Goal: Share content: Share content

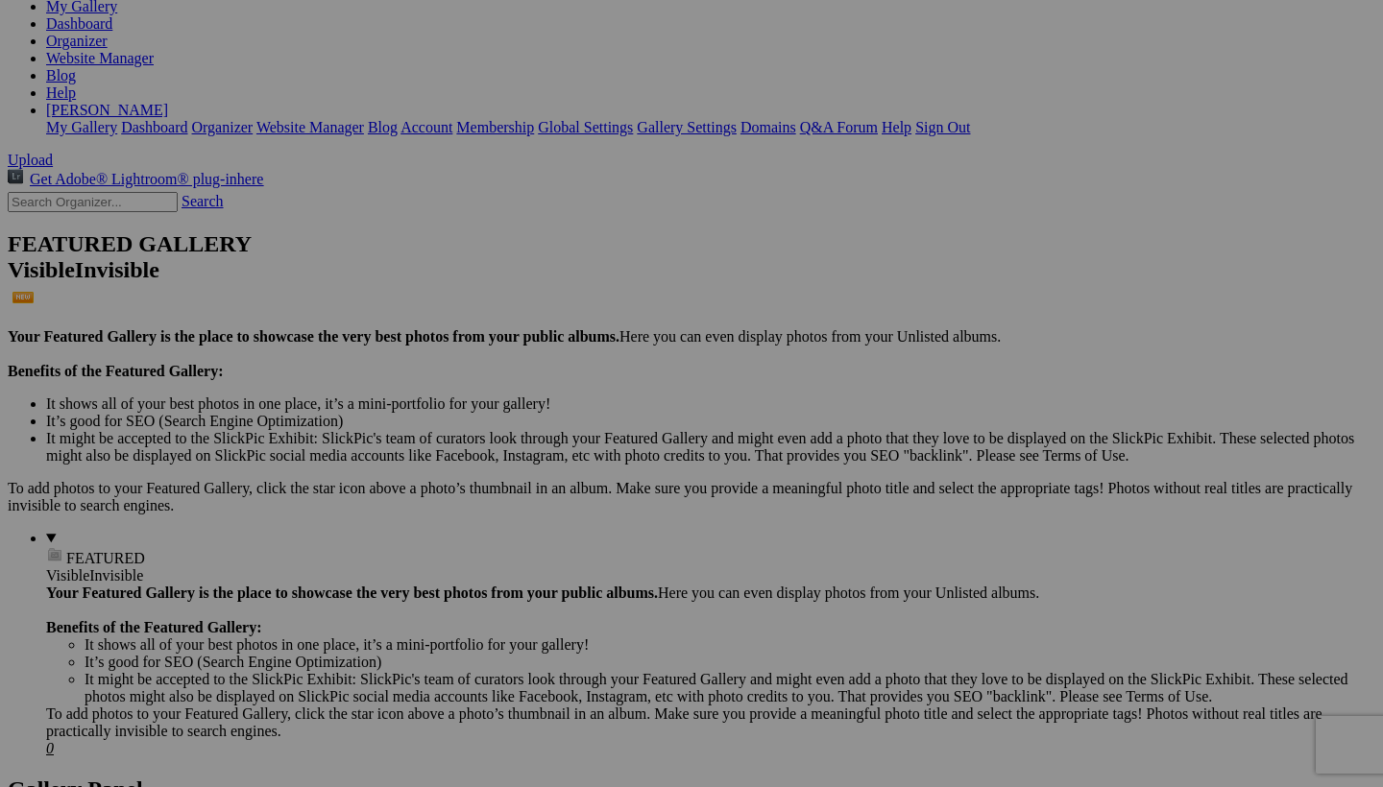
scroll to position [267, 0]
drag, startPoint x: 551, startPoint y: 99, endPoint x: 618, endPoint y: 772, distance: 676.5
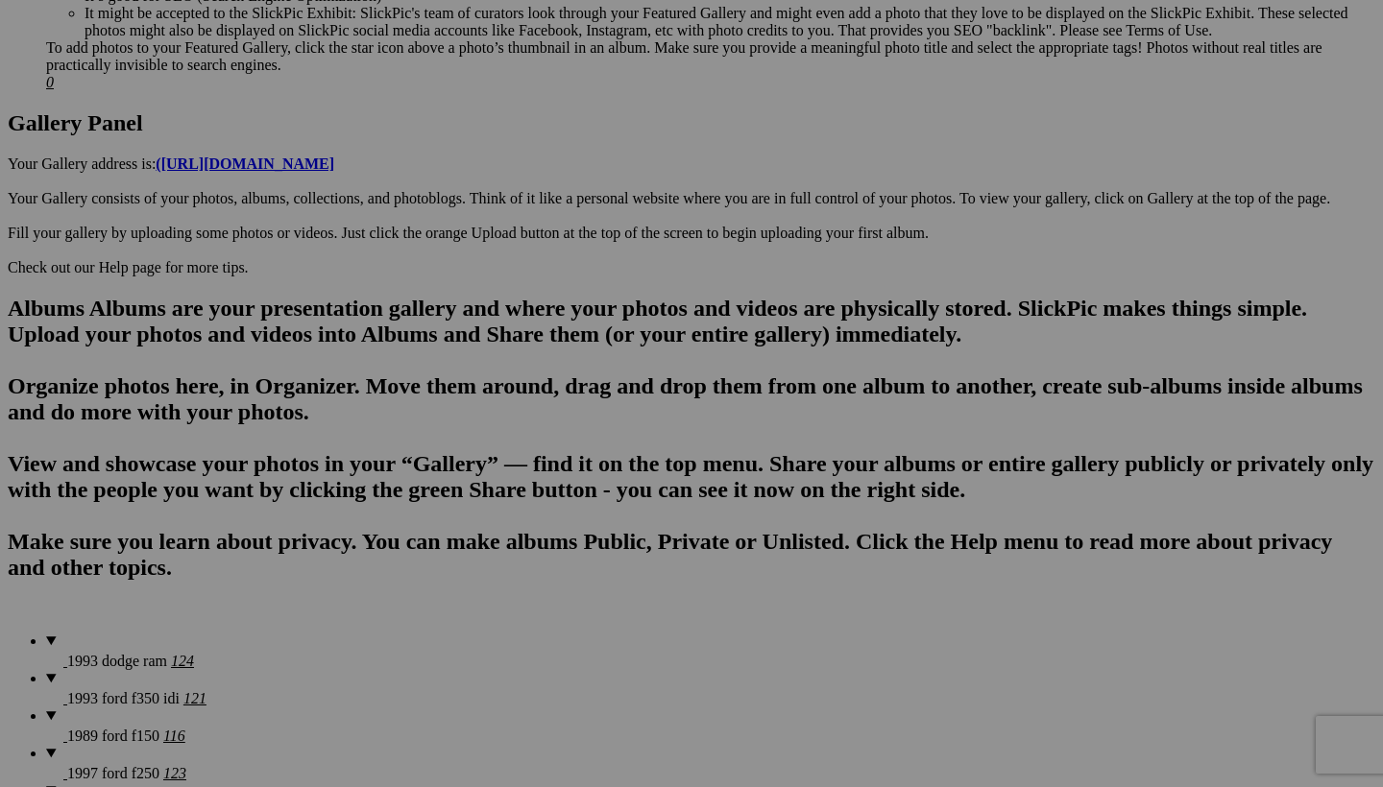
scroll to position [934, 0]
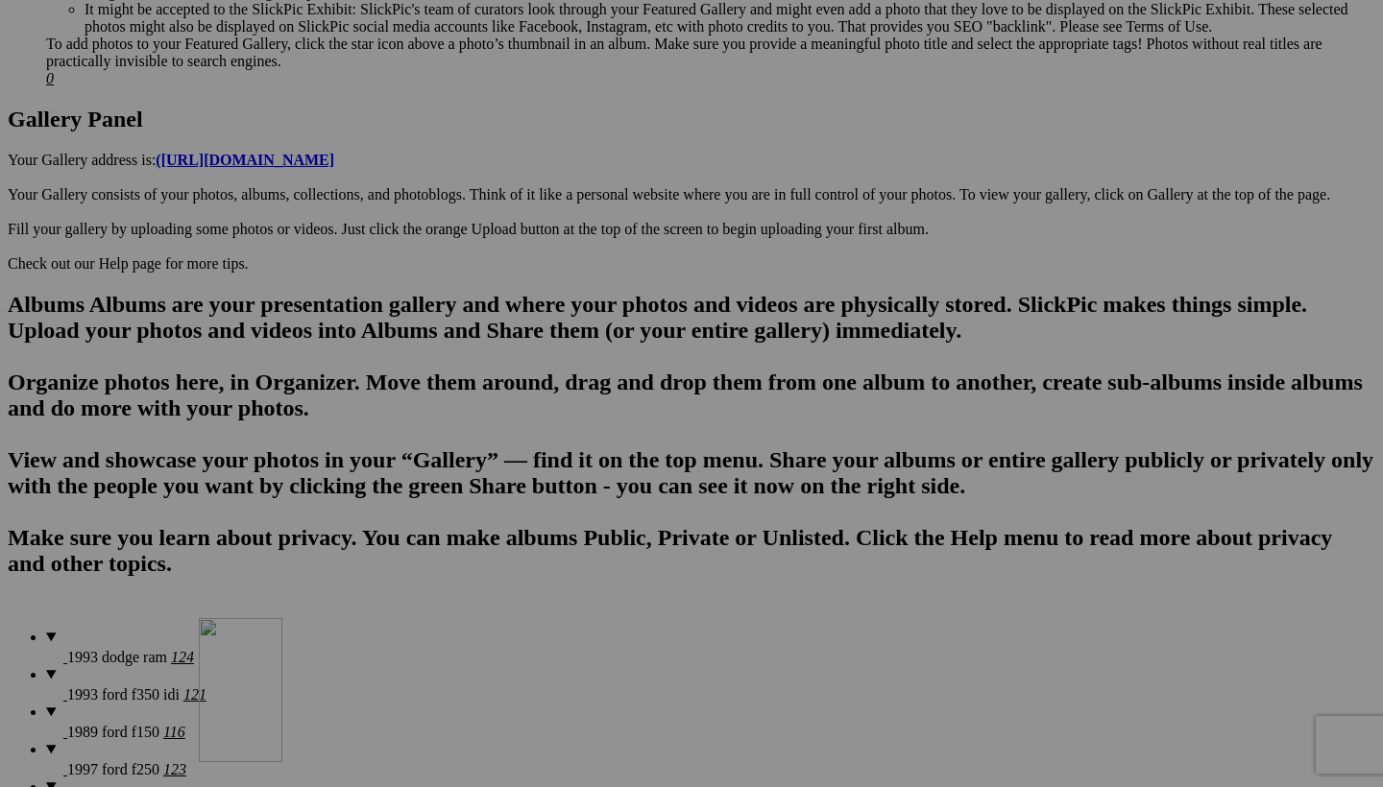
drag, startPoint x: 527, startPoint y: 92, endPoint x: 475, endPoint y: 782, distance: 691.4
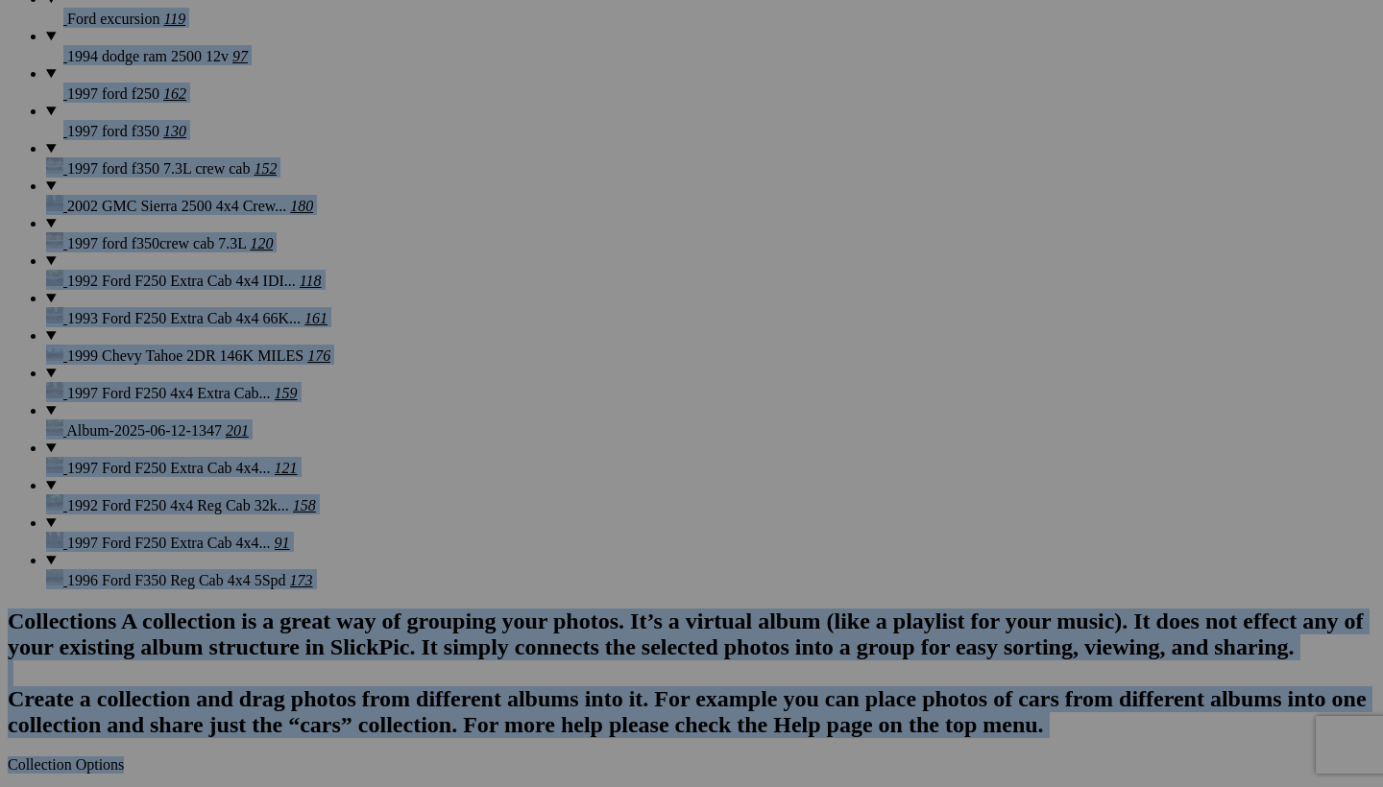
scroll to position [1713, 0]
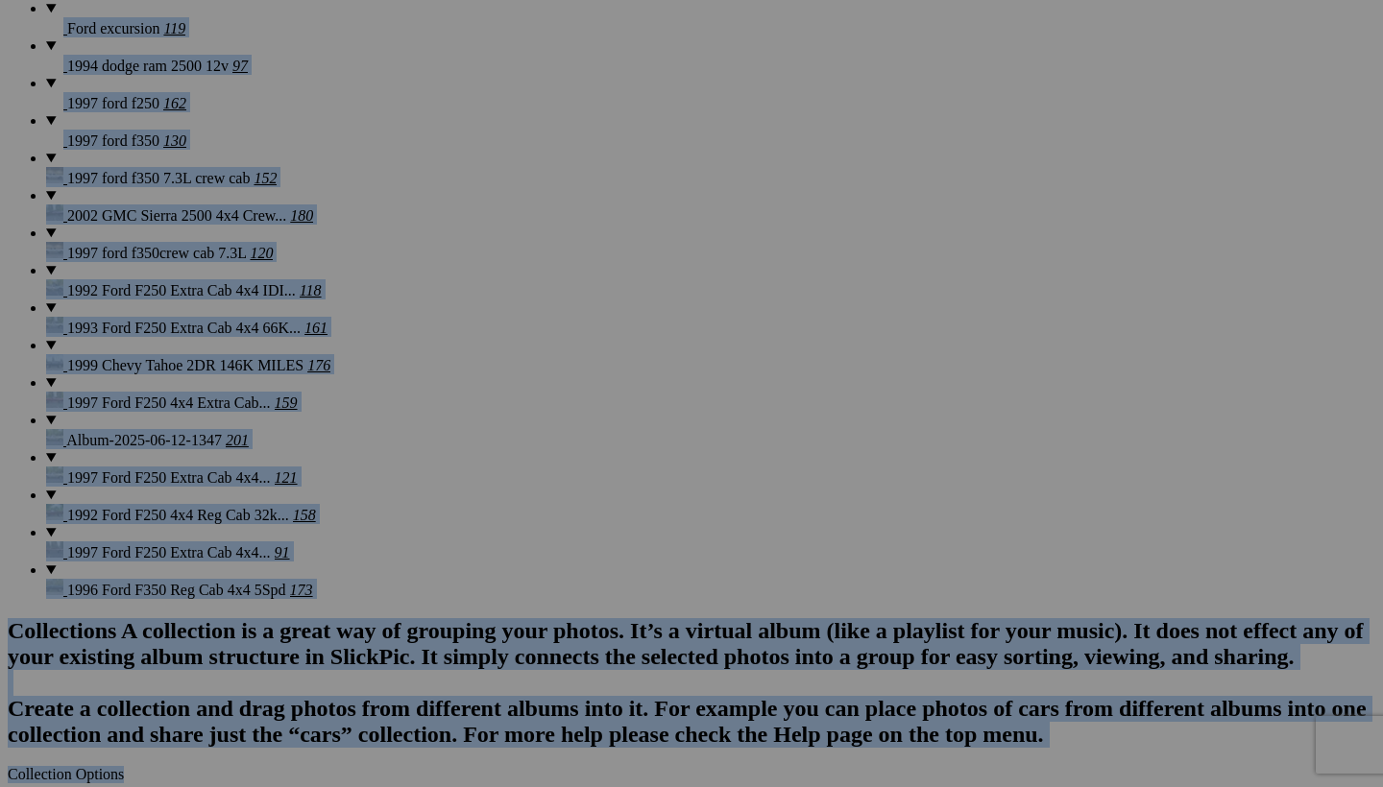
drag, startPoint x: 568, startPoint y: 69, endPoint x: 580, endPoint y: -10, distance: 79.6
drag, startPoint x: 544, startPoint y: 124, endPoint x: 481, endPoint y: 705, distance: 584.4
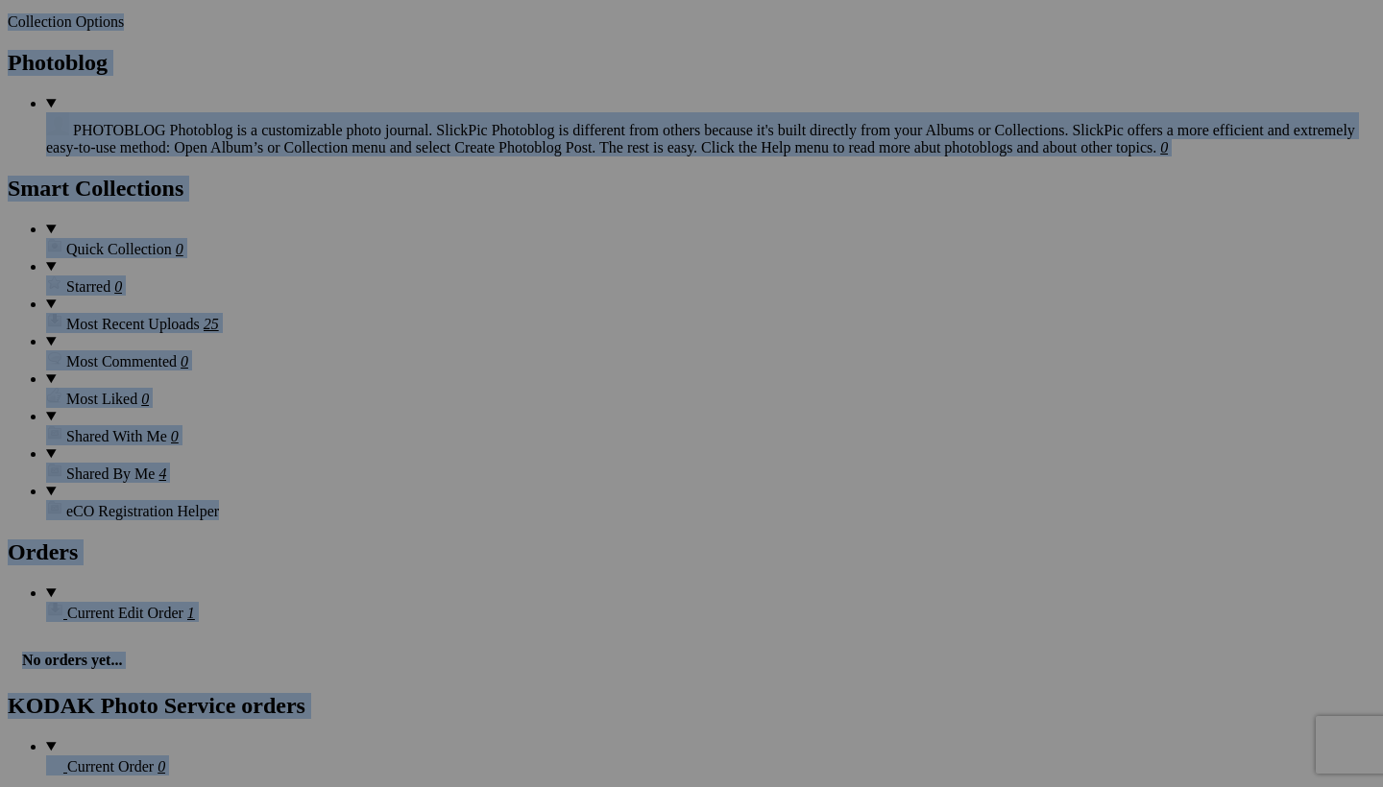
scroll to position [2470, 0]
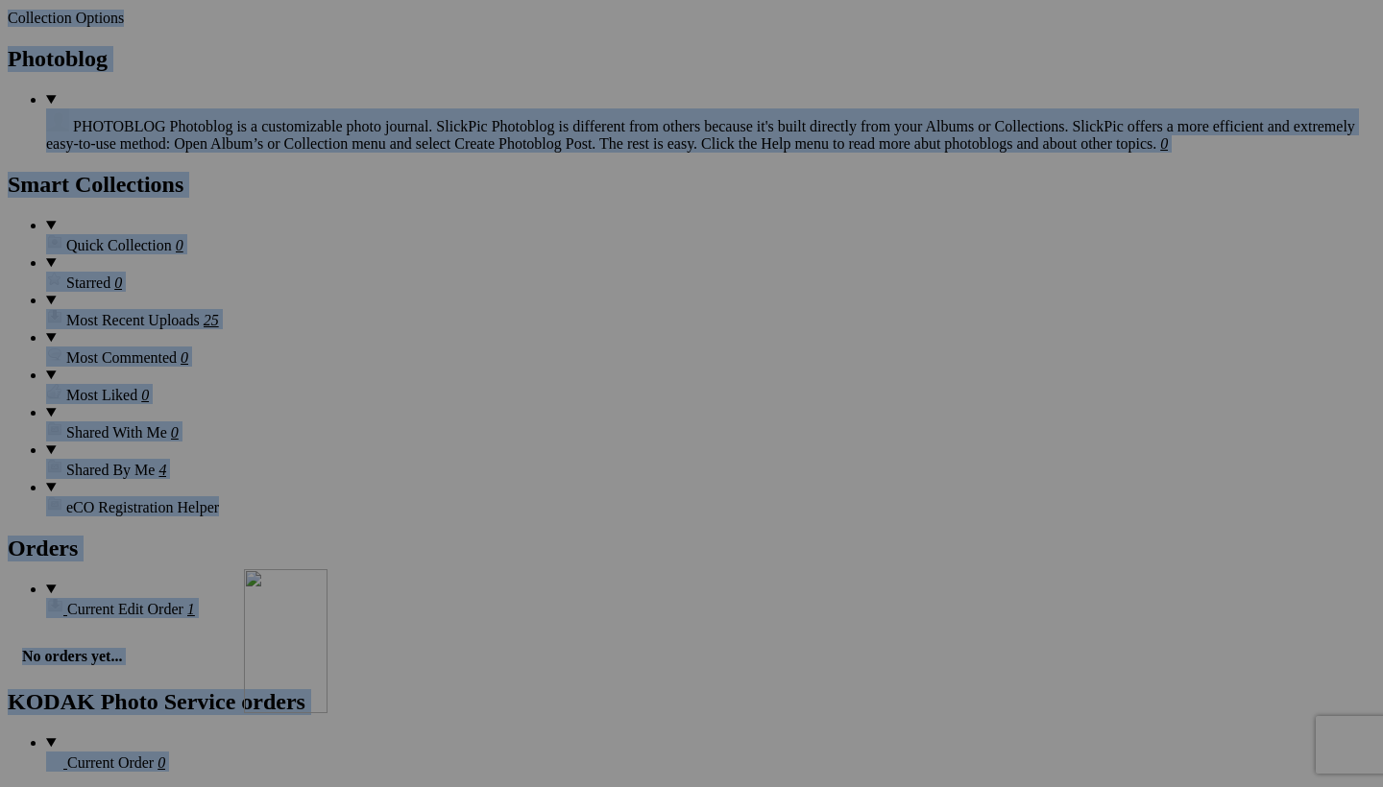
drag, startPoint x: 555, startPoint y: 96, endPoint x: 517, endPoint y: 738, distance: 642.6
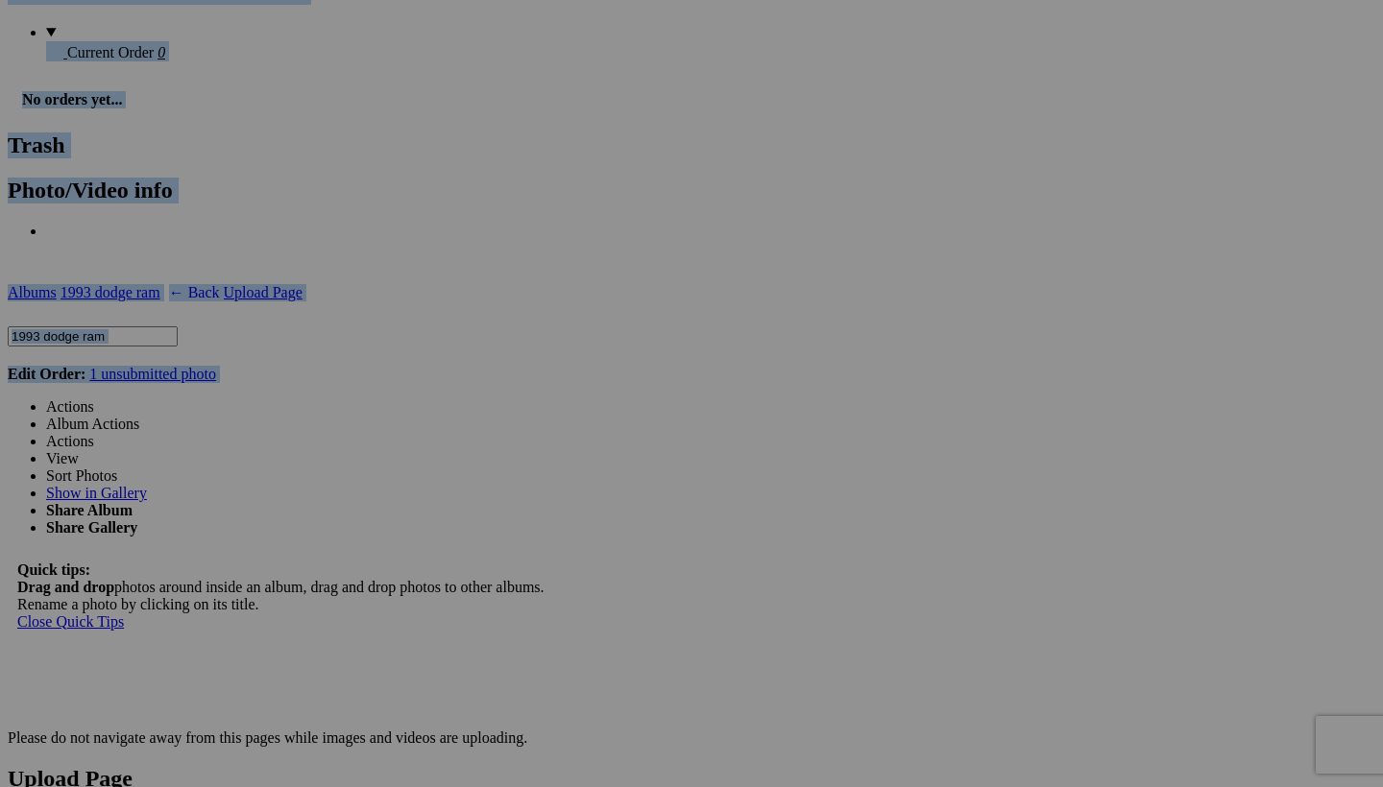
scroll to position [3189, 0]
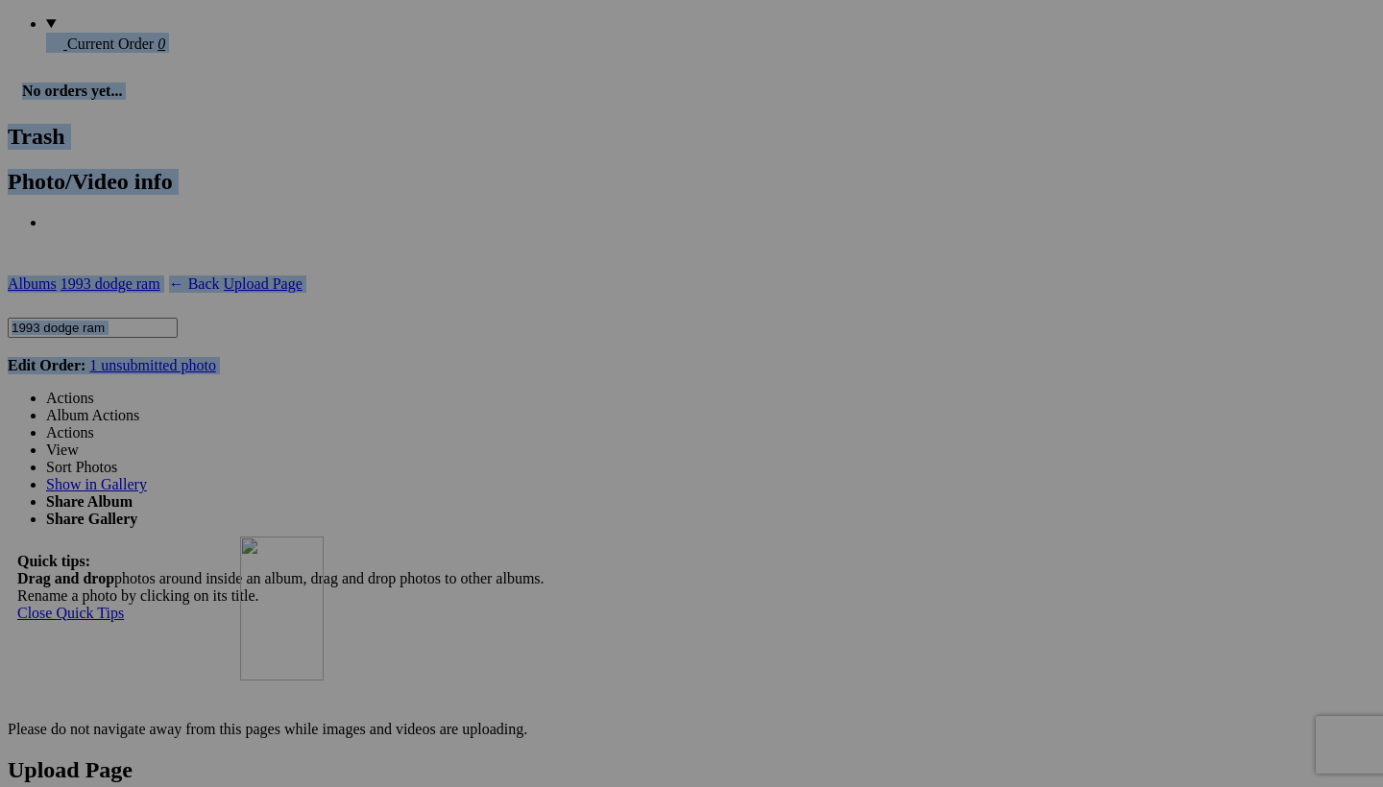
drag, startPoint x: 553, startPoint y: 97, endPoint x: 513, endPoint y: 703, distance: 607.3
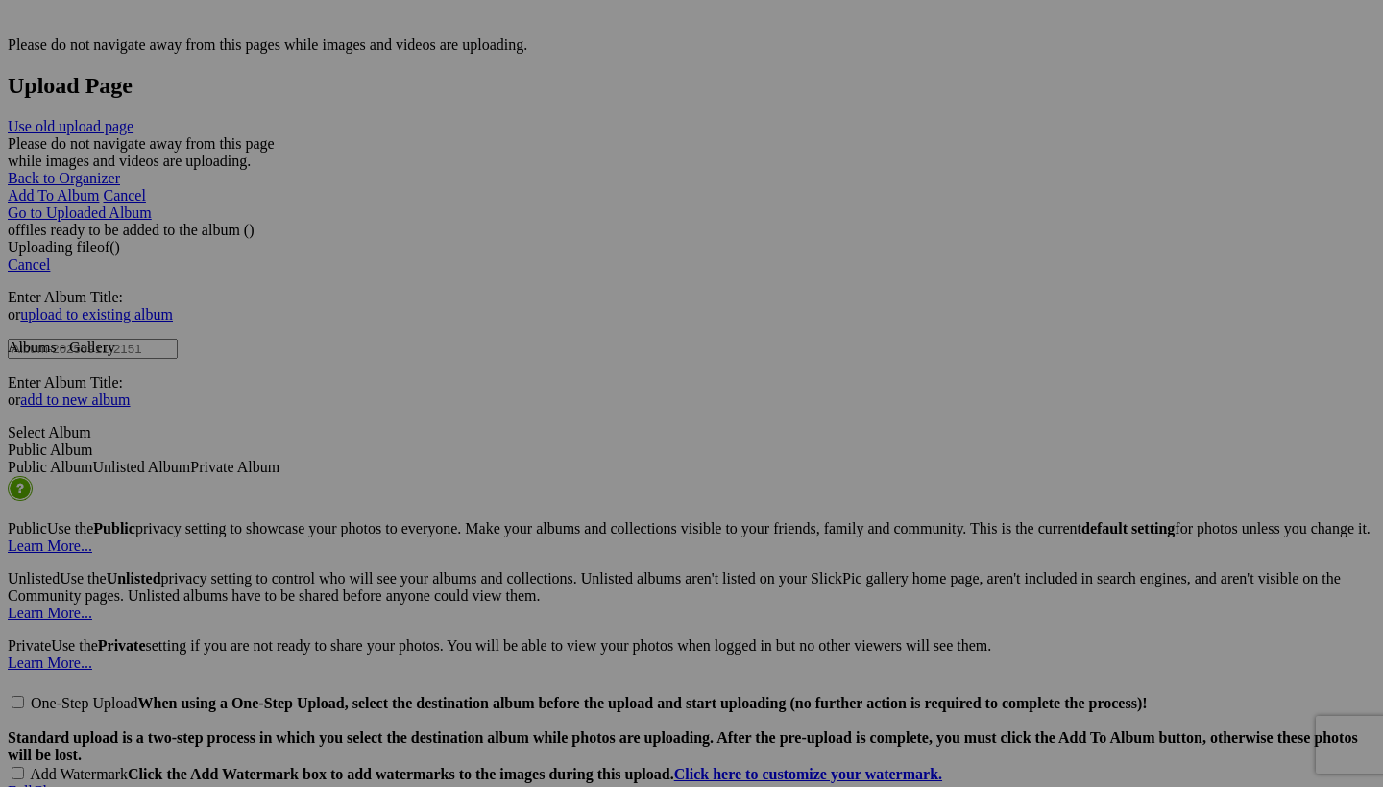
scroll to position [3953, 0]
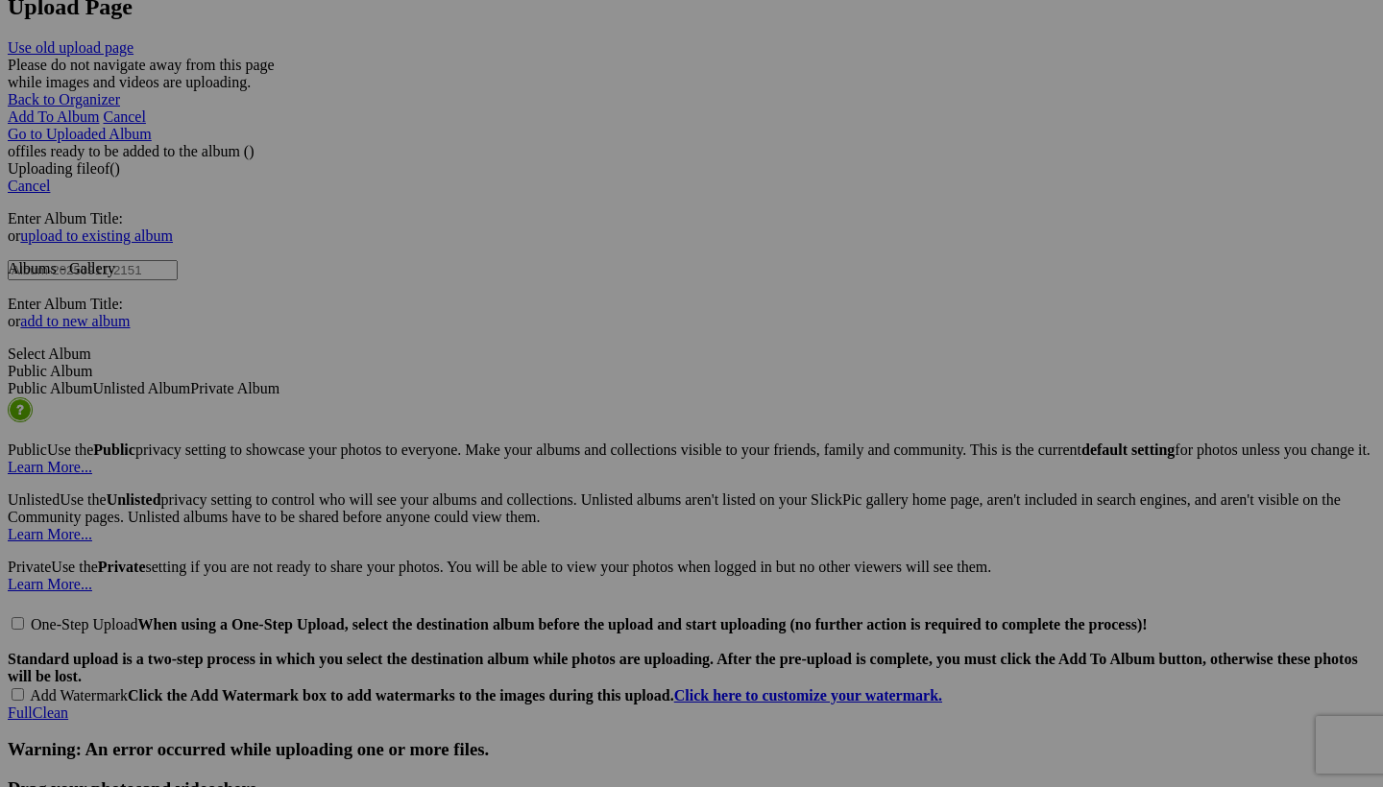
drag, startPoint x: 564, startPoint y: 91, endPoint x: 507, endPoint y: 773, distance: 684.2
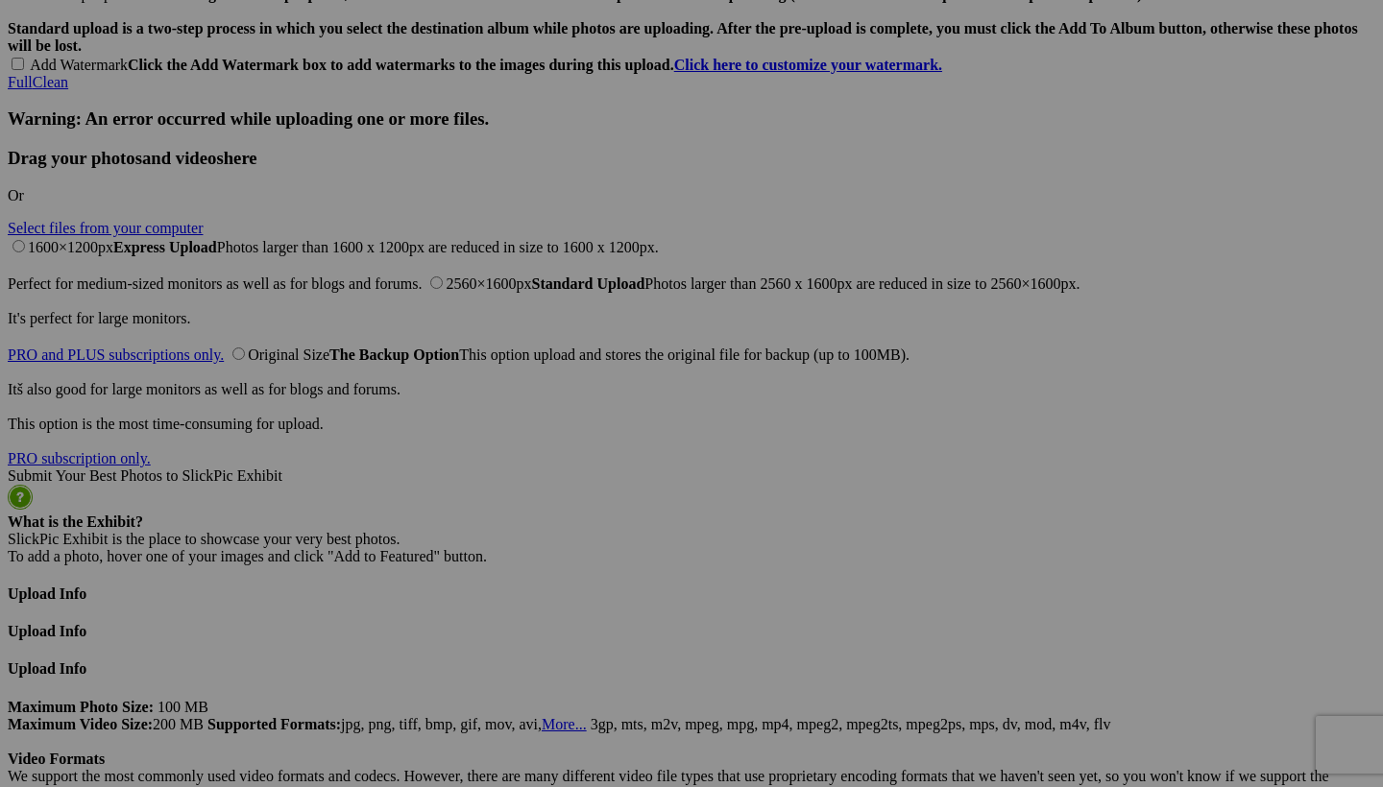
scroll to position [4608, 0]
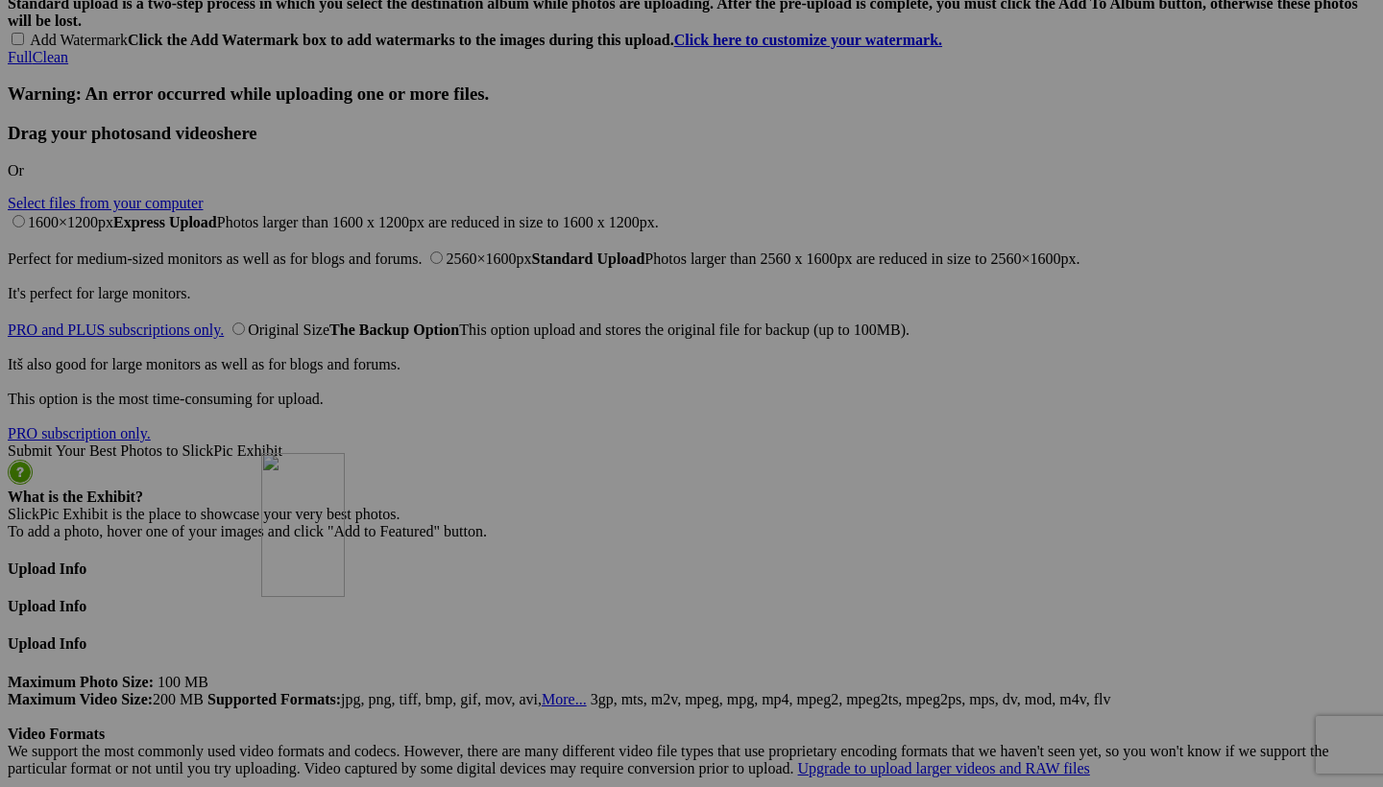
drag, startPoint x: 569, startPoint y: 133, endPoint x: 537, endPoint y: 620, distance: 488.9
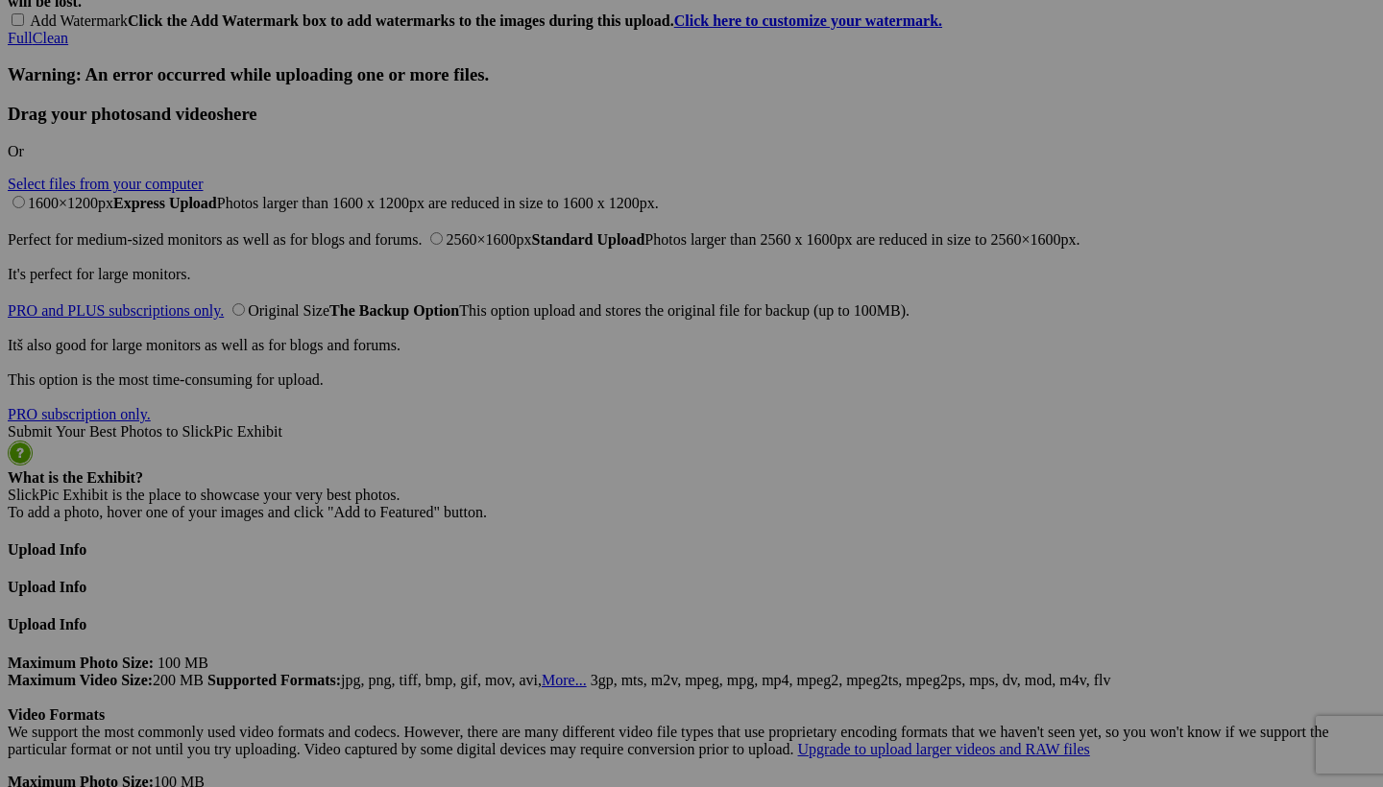
scroll to position [4627, 0]
drag, startPoint x: 545, startPoint y: 570, endPoint x: 1070, endPoint y: 576, distance: 524.4
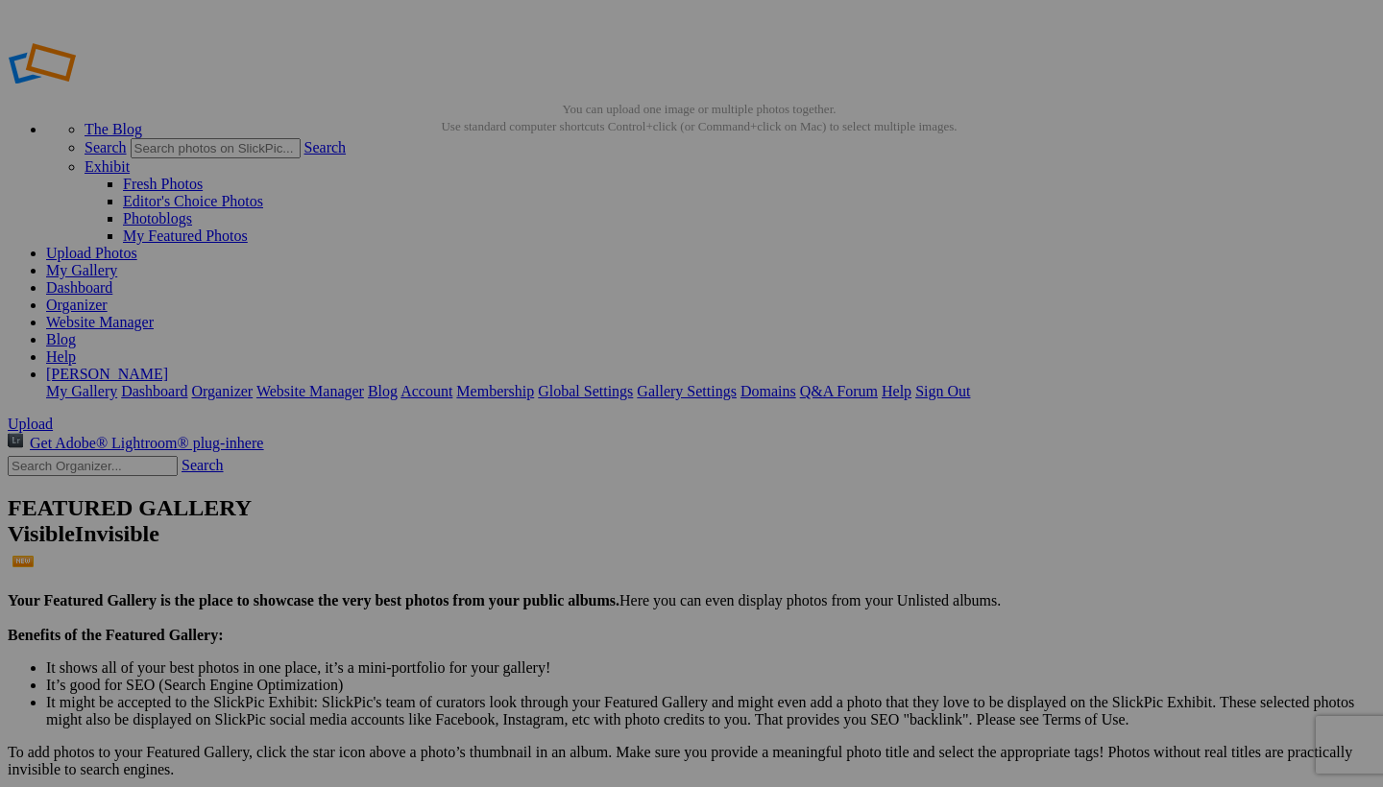
scroll to position [0, 0]
select select "700"
type textarea "<!-- SlickPic.com image hosting. HTML Bulk Share code Starts Here --> <div styl…"
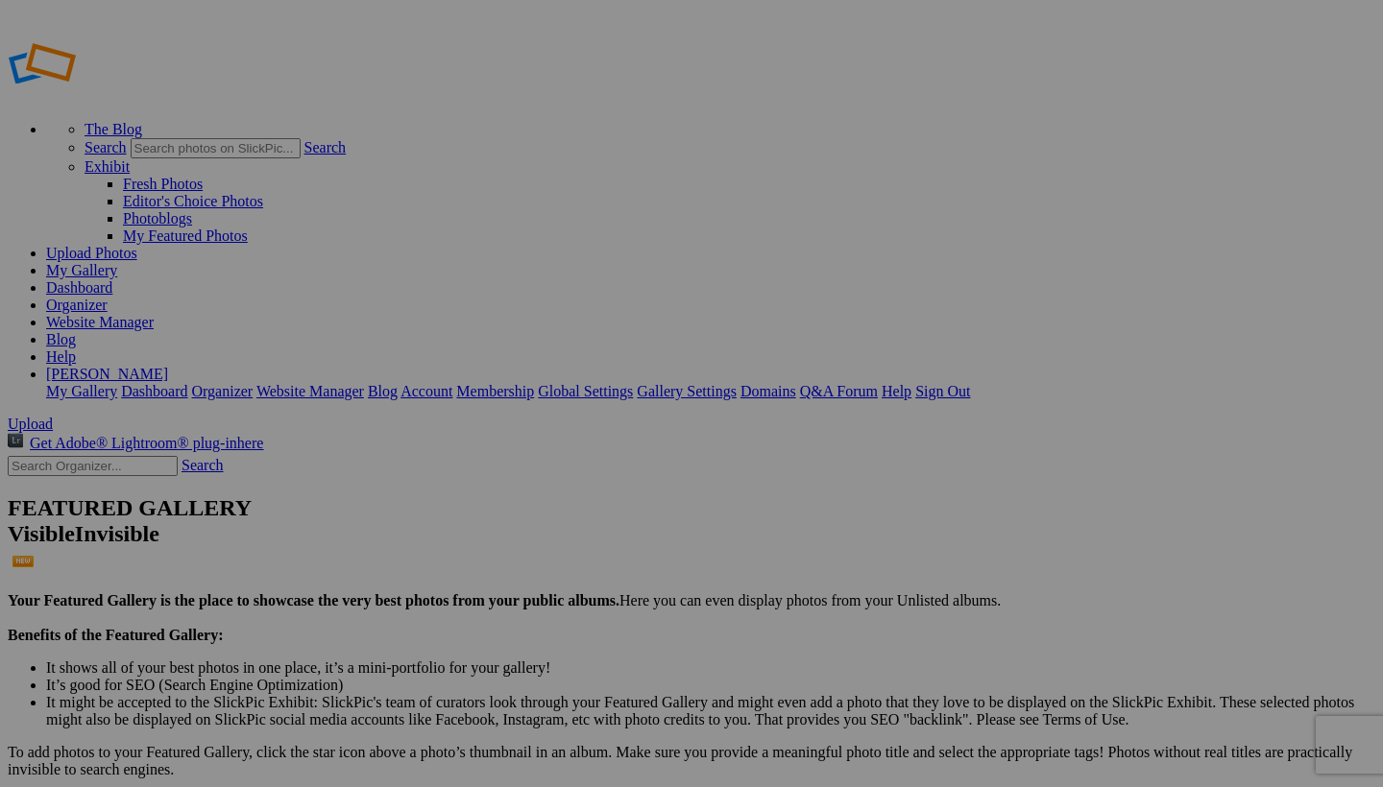
type textarea "[URL=https://www.slickpic.com/share/zyhMzzIMhYNzgz/albums/1993-Dodge-Ram/photo?…"
type textarea "https://bulk-share.slickpic.com/album/share/zyhMzzIMhYNzgz/22908624.0/700/p/IMG…"
select select "1000"
type textarea "<!-- SlickPic.com image hosting. HTML Bulk Share code Starts Here --> <div styl…"
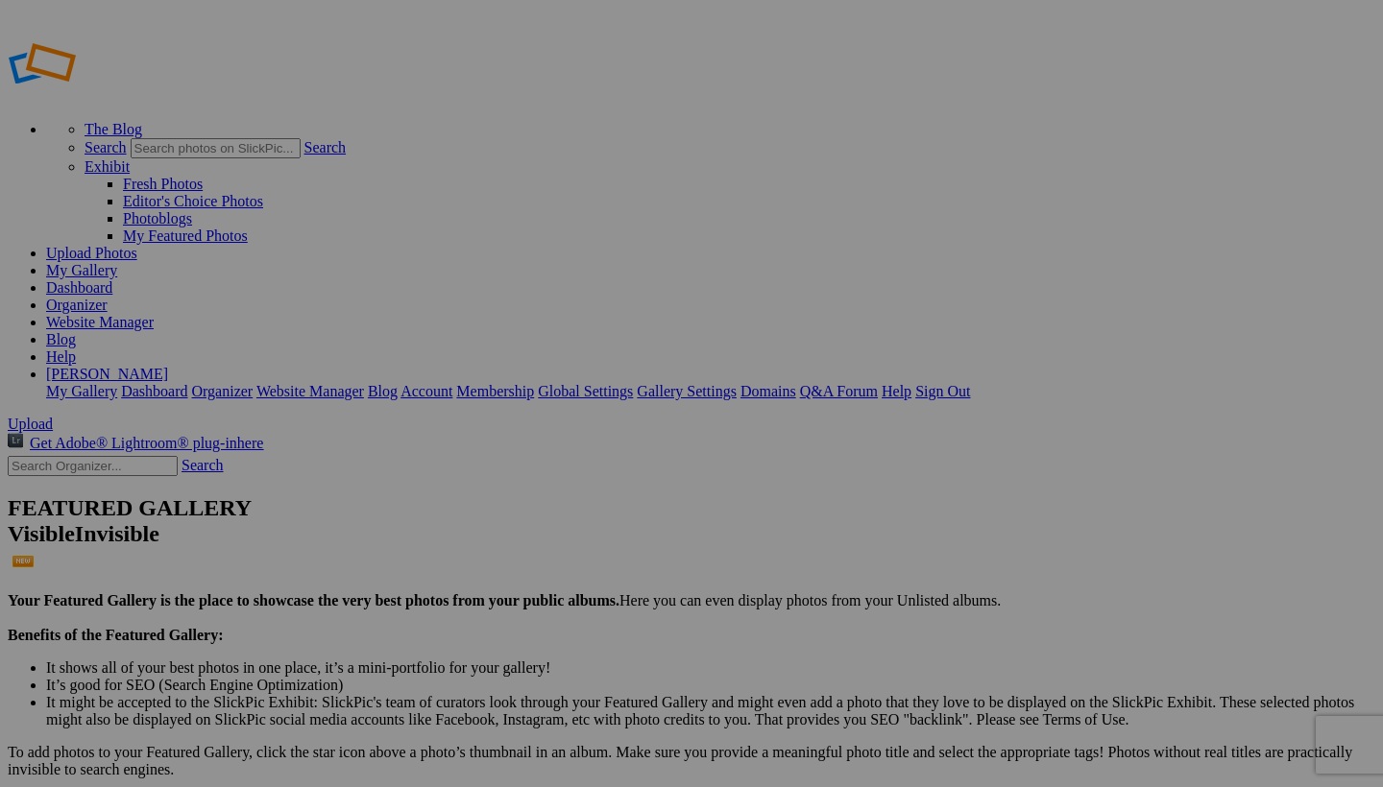
type textarea "[URL=https://www.slickpic.com/share/zyhMzzIMhYNzgz/albums/1993-Dodge-Ram/photo?…"
type textarea "https://bulk-share.slickpic.com/album/share/zyhMzzIMhYNzgz/22908624.0/1000/p/IM…"
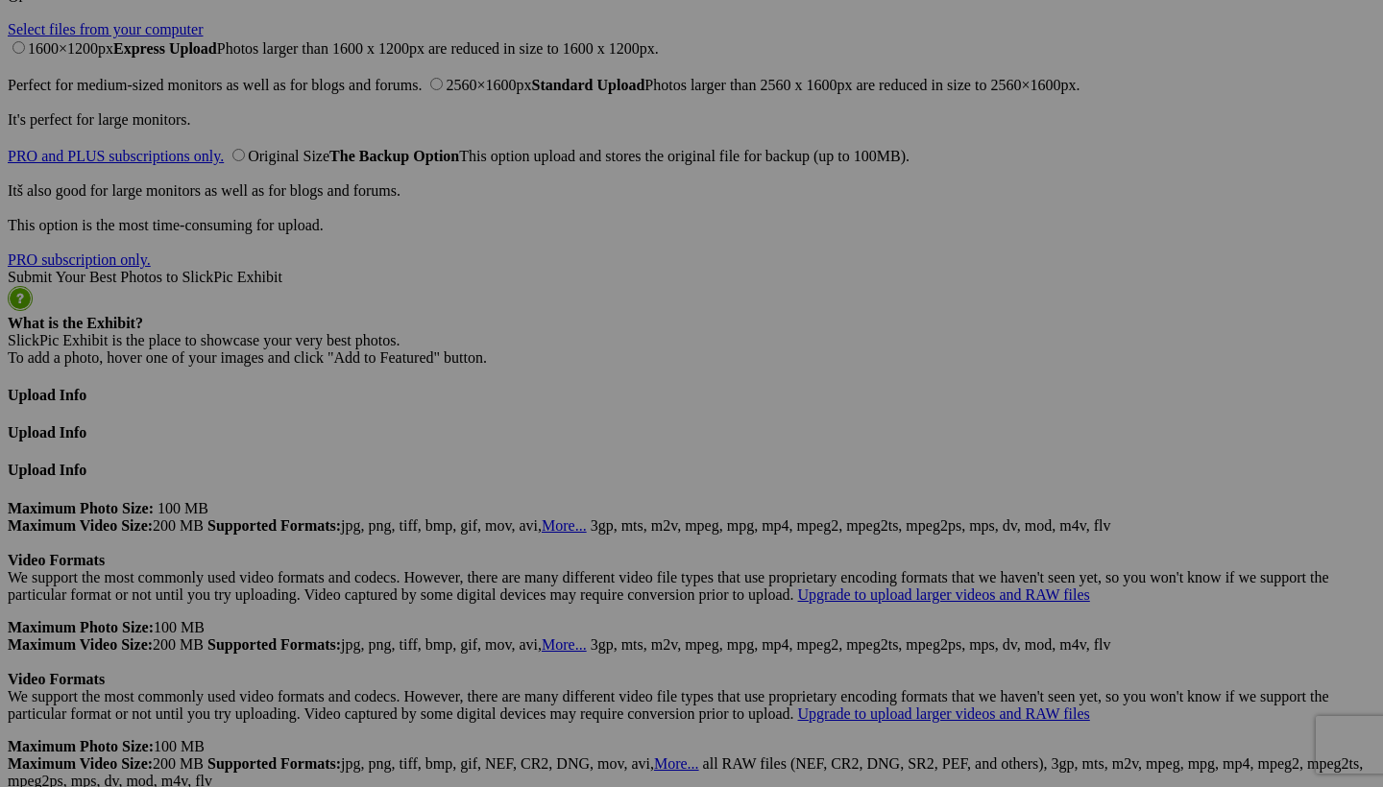
scroll to position [4627, 0]
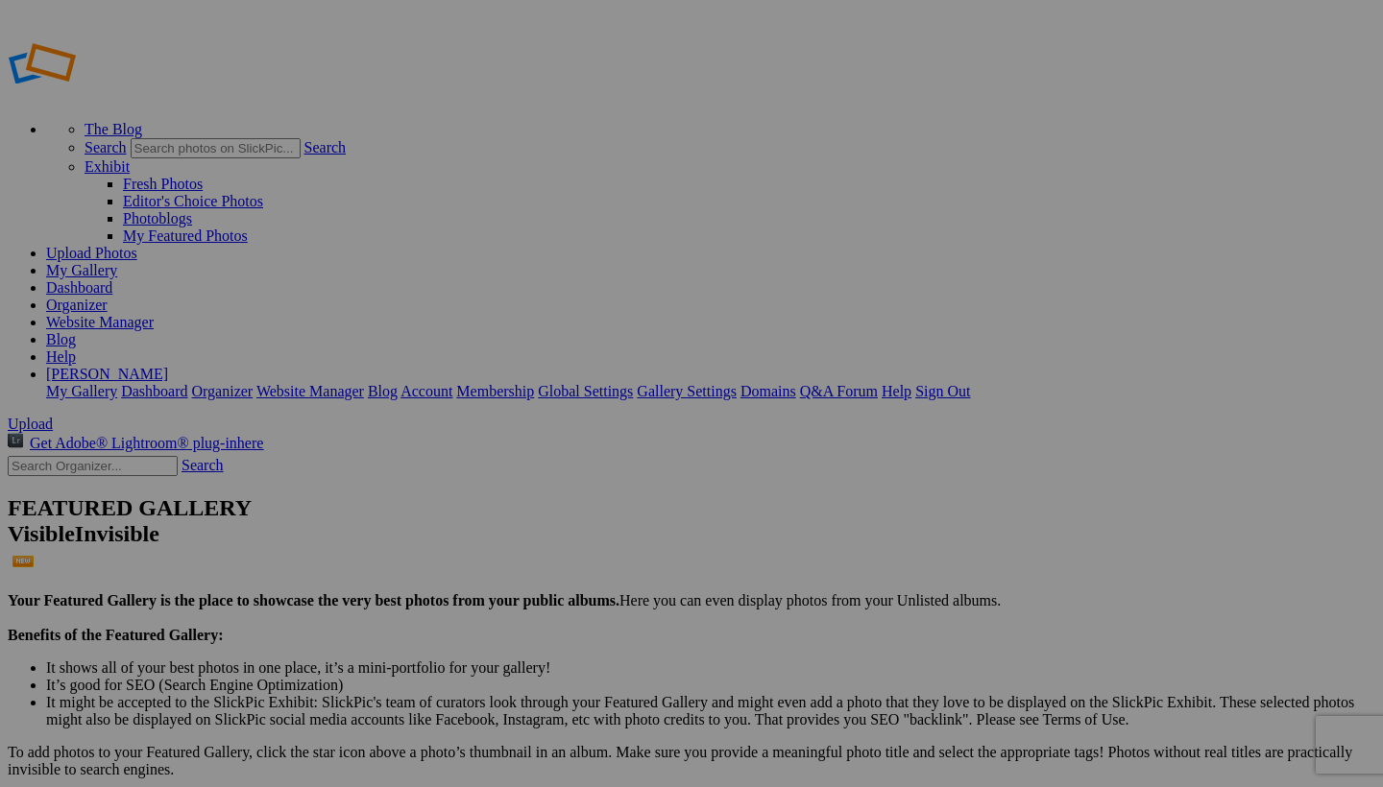
scroll to position [0, 0]
